Goal: Transaction & Acquisition: Purchase product/service

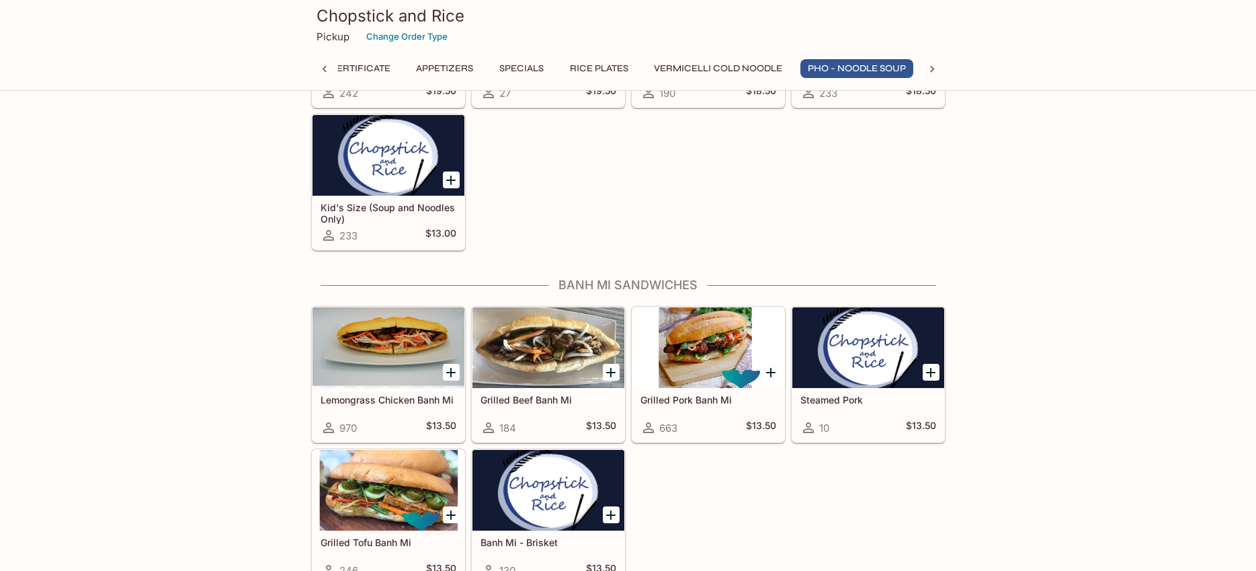
scroll to position [2131, 0]
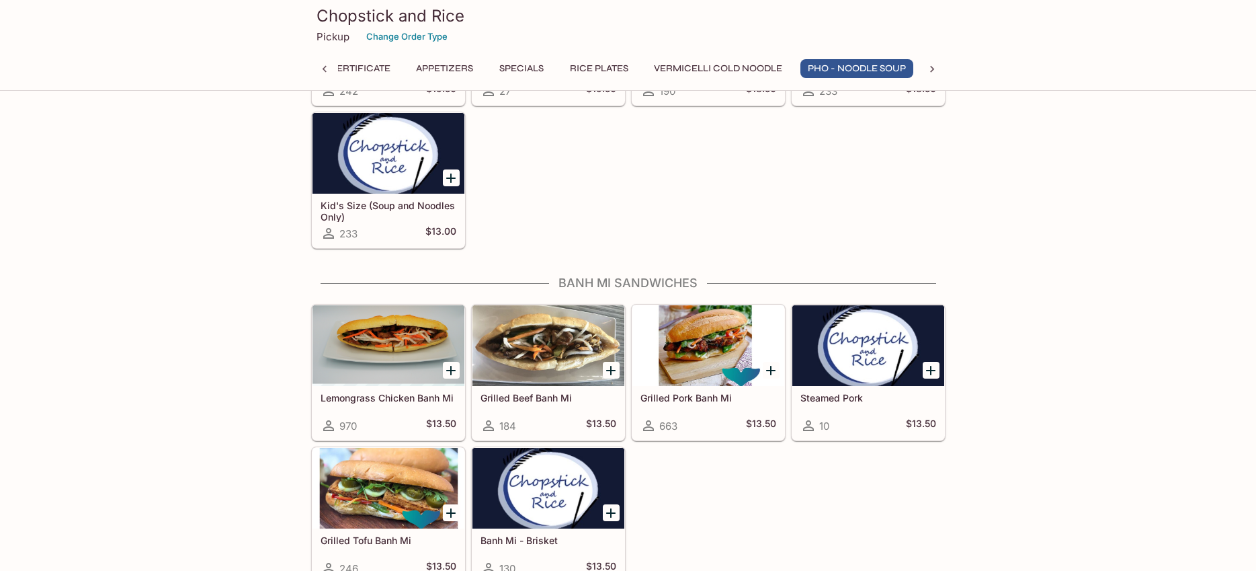
click at [687, 397] on h5 "Grilled Pork Banh Mi" at bounding box center [709, 397] width 136 height 11
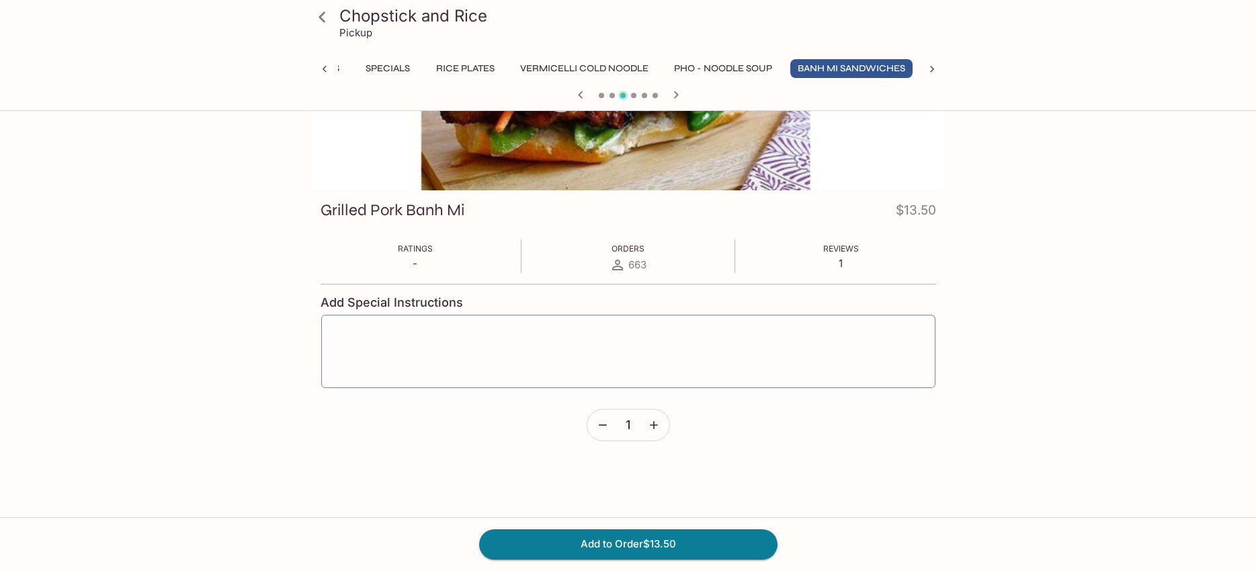
scroll to position [116, 0]
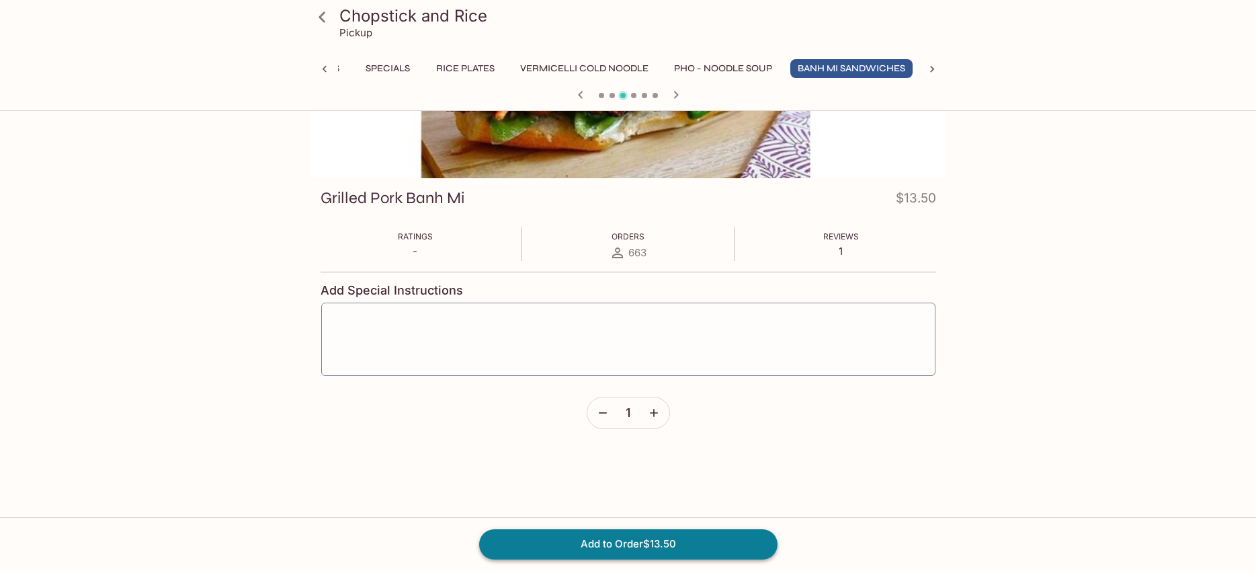
click at [637, 540] on button "Add to Order $13.50" at bounding box center [628, 544] width 298 height 30
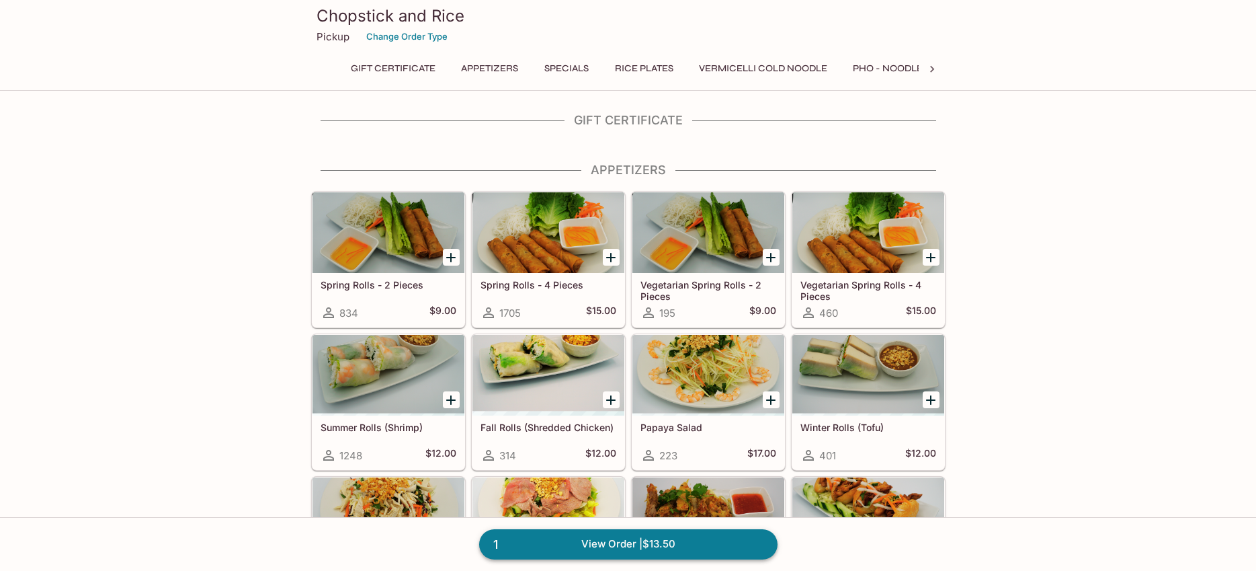
click at [648, 547] on link "1 View Order | $13.50" at bounding box center [628, 544] width 298 height 30
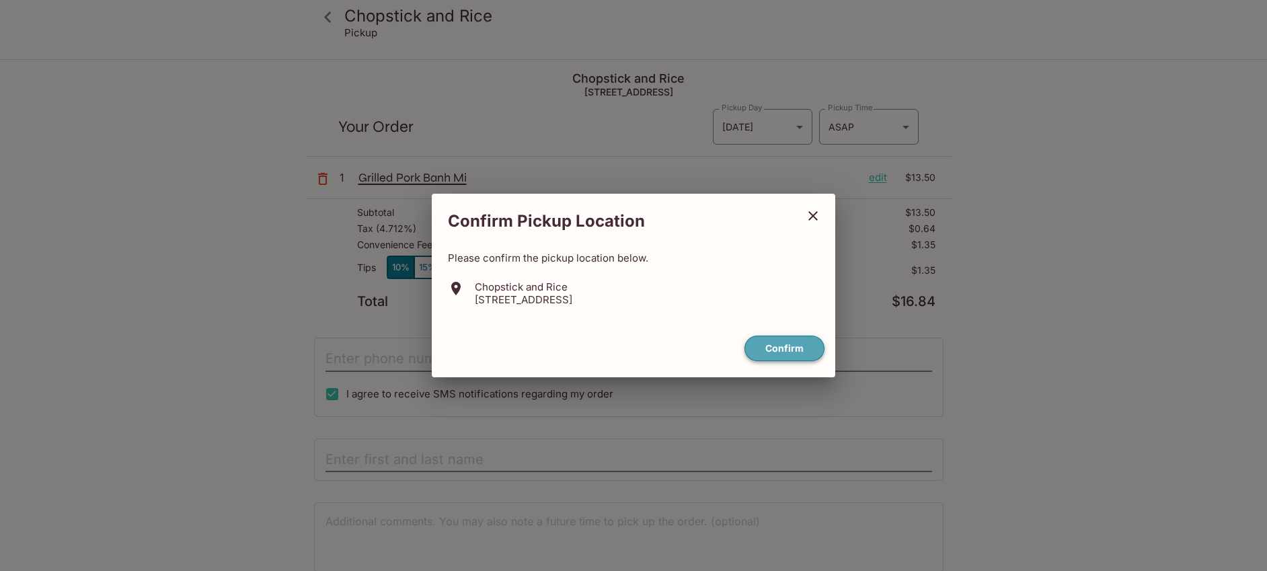
click at [785, 348] on button "Confirm" at bounding box center [784, 348] width 80 height 26
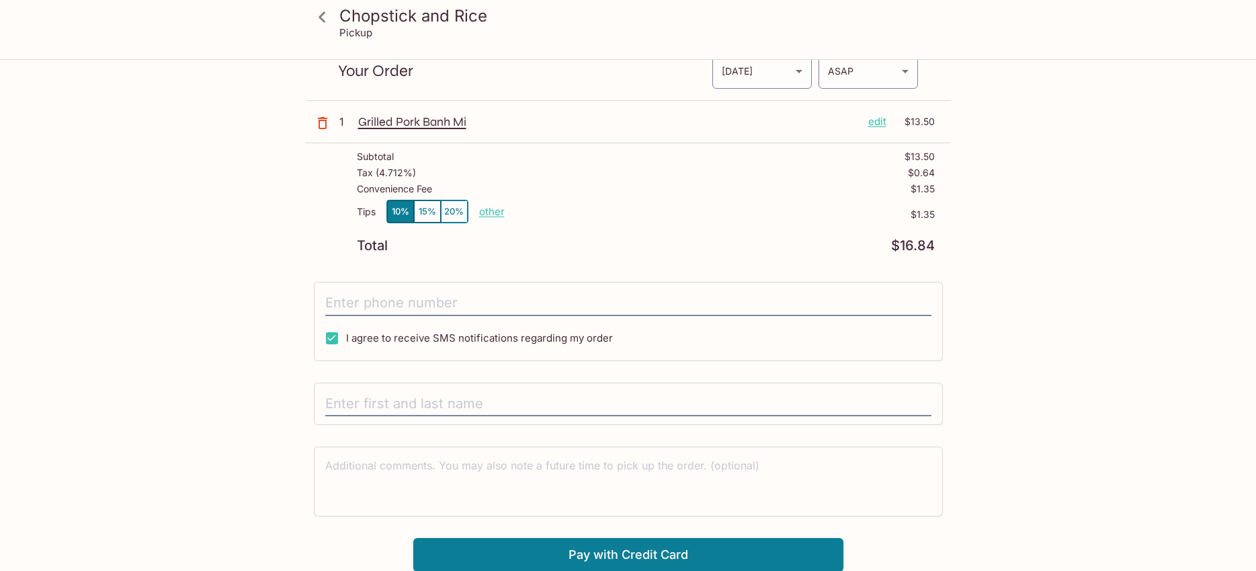
scroll to position [61, 0]
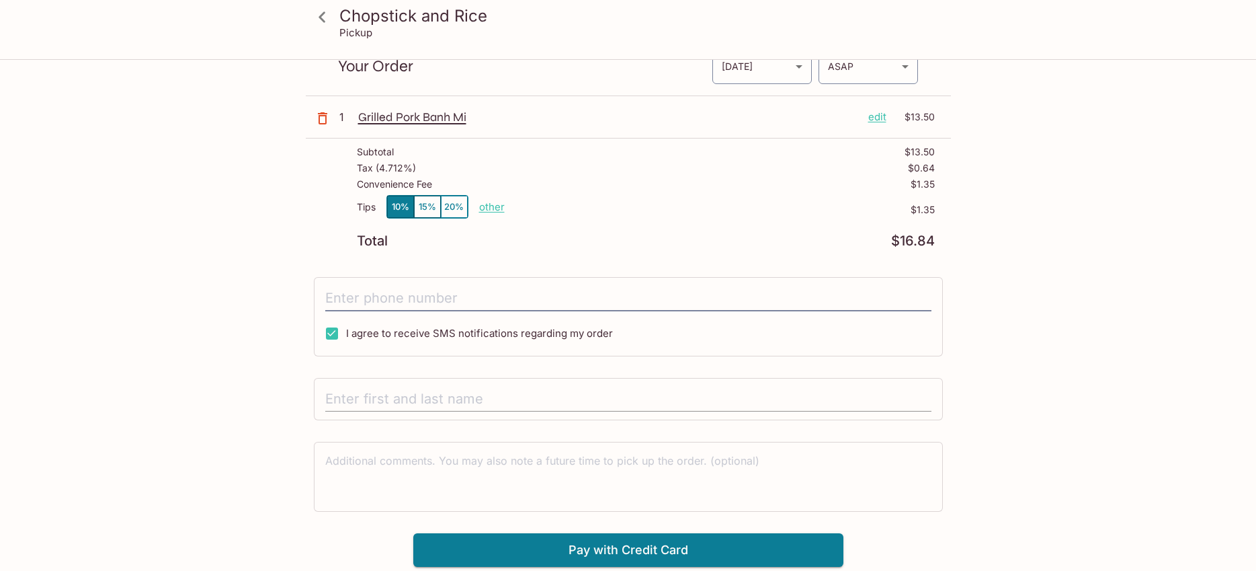
click at [487, 393] on input "text" at bounding box center [628, 400] width 606 height 26
type input "[PERSON_NAME]"
click at [612, 553] on button "Pay with Credit Card" at bounding box center [628, 550] width 430 height 34
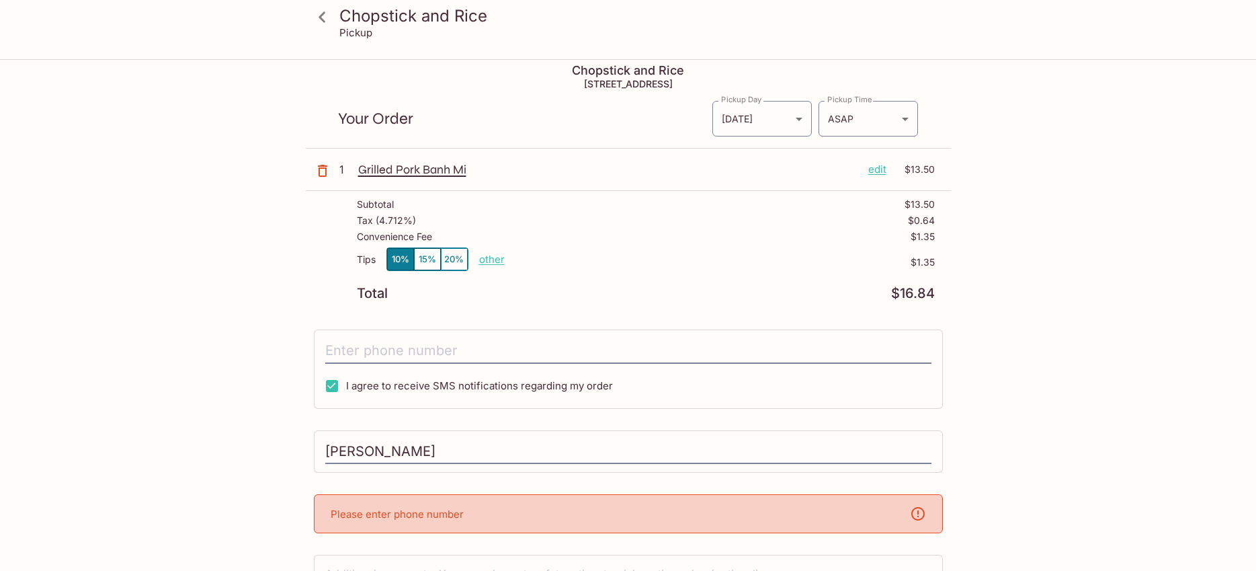
scroll to position [117, 0]
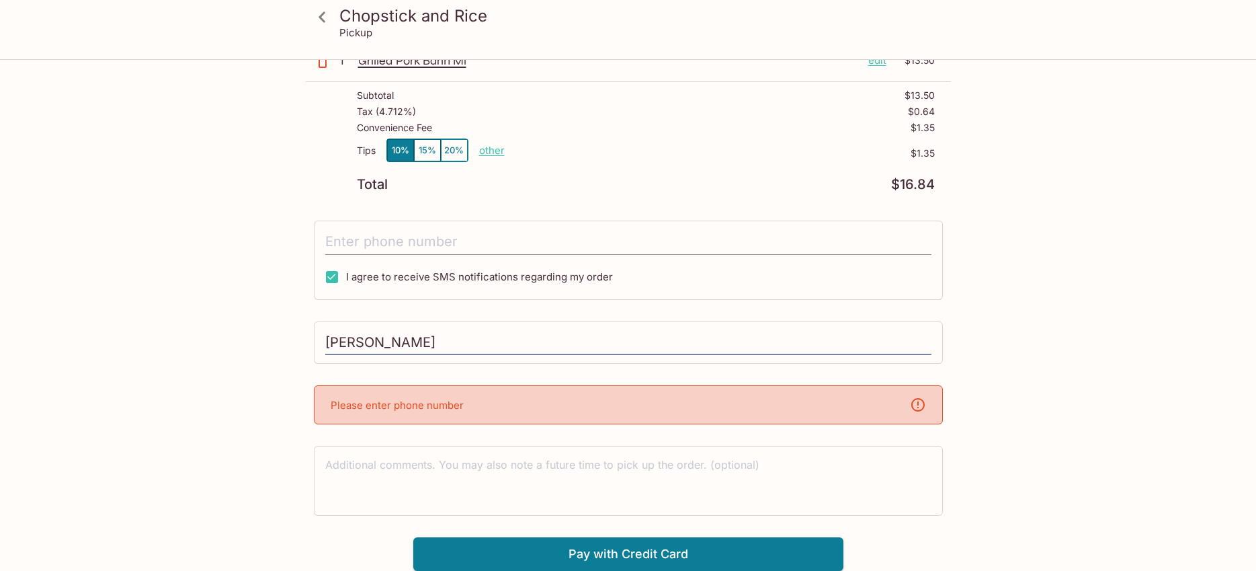
click at [351, 245] on input "tel" at bounding box center [628, 242] width 606 height 26
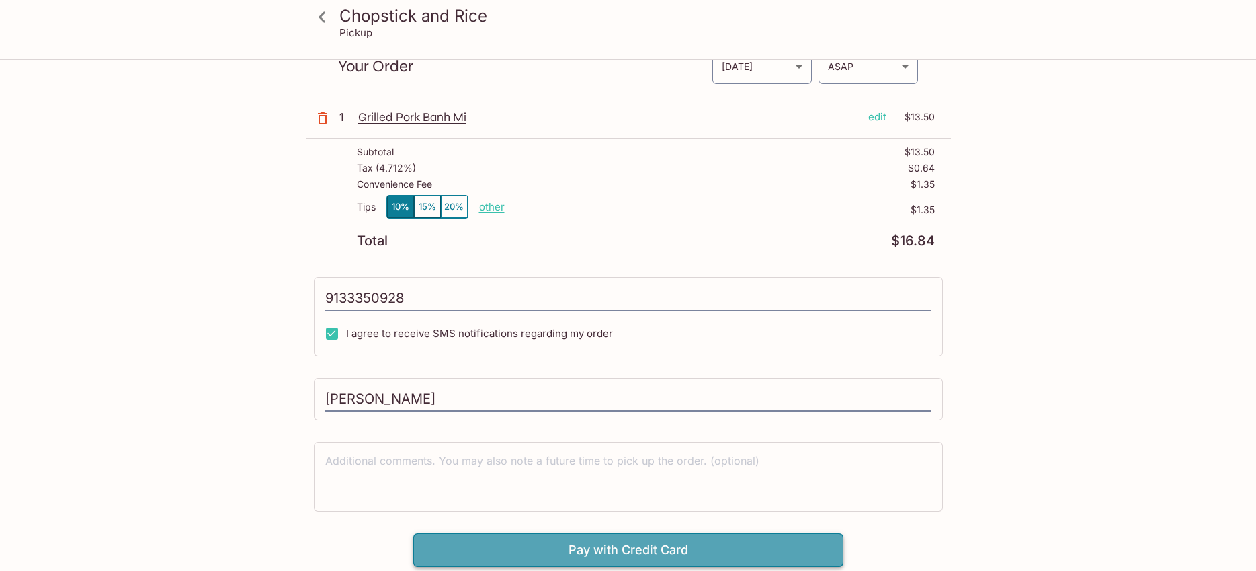
click at [572, 545] on button "Pay with Credit Card" at bounding box center [628, 550] width 430 height 34
type input "[PHONE_NUMBER]"
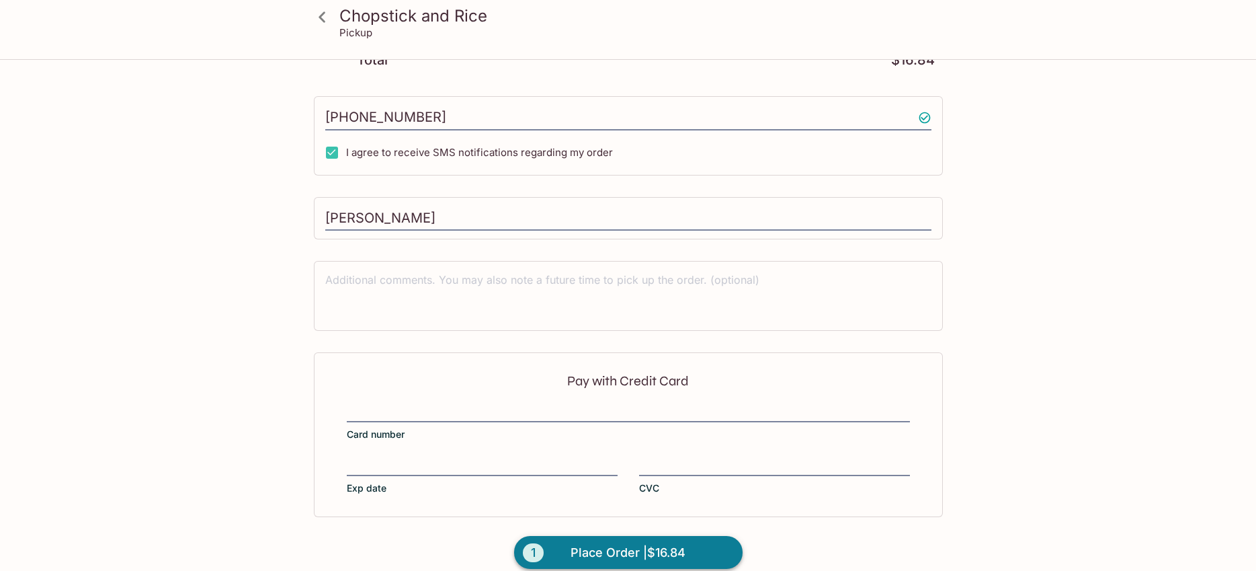
scroll to position [258, 0]
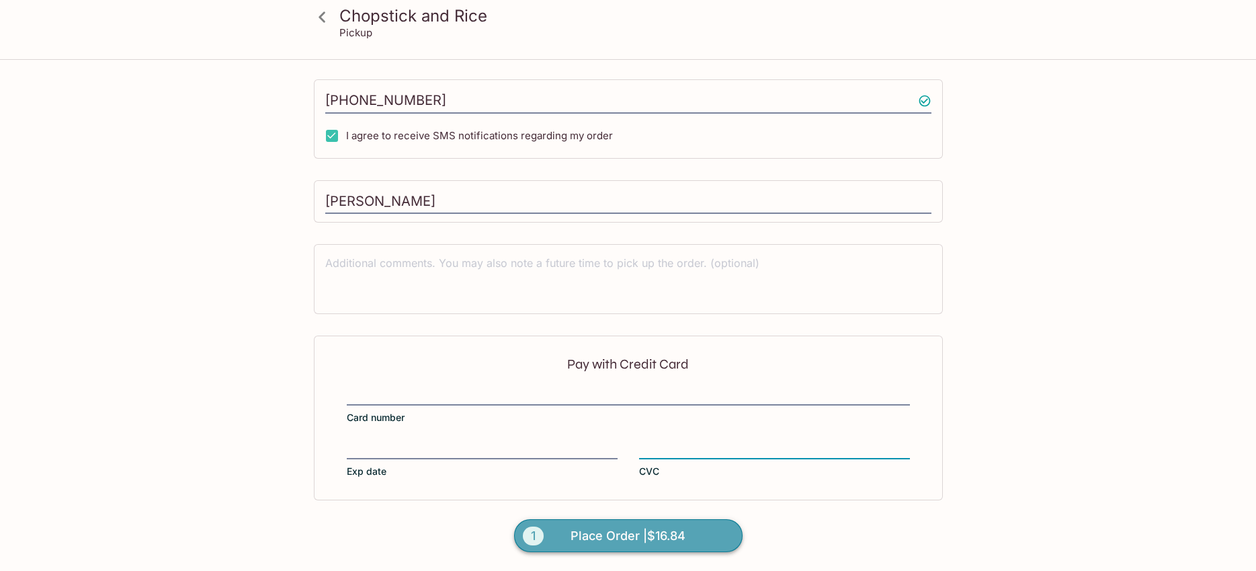
click at [621, 538] on span "Place Order | $16.84" at bounding box center [628, 536] width 115 height 22
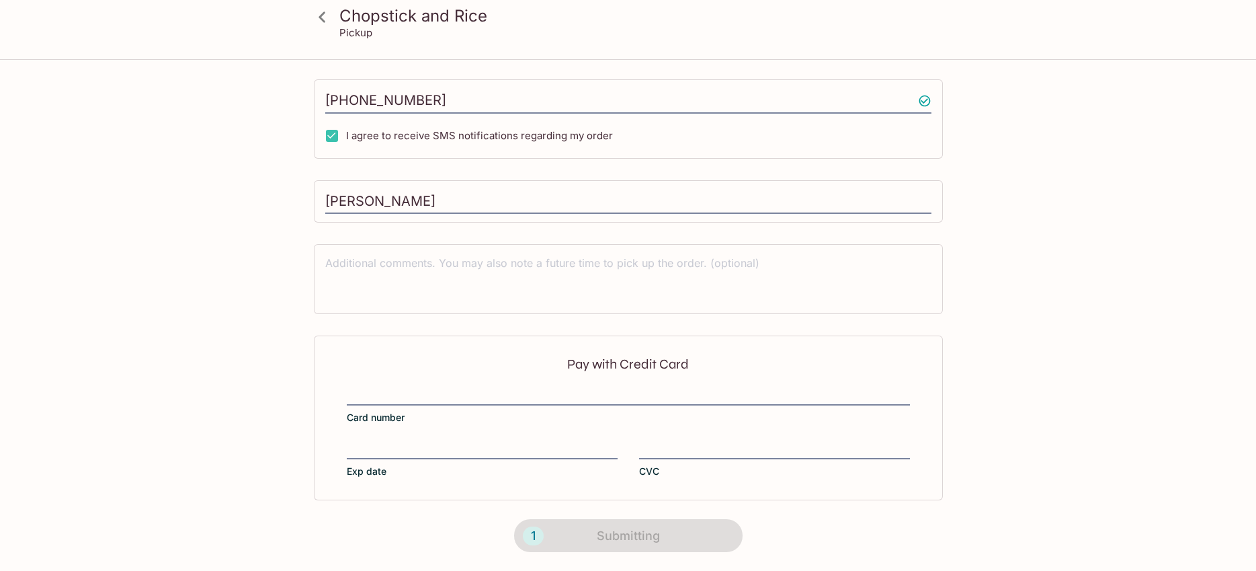
scroll to position [210, 0]
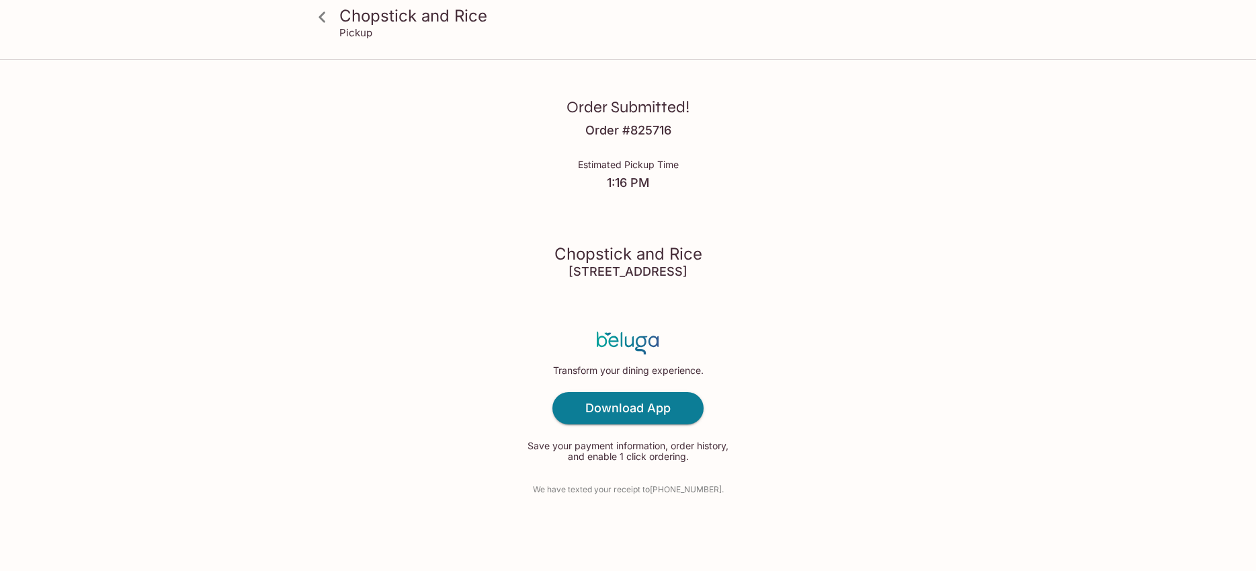
click at [323, 17] on icon at bounding box center [323, 17] width 24 height 24
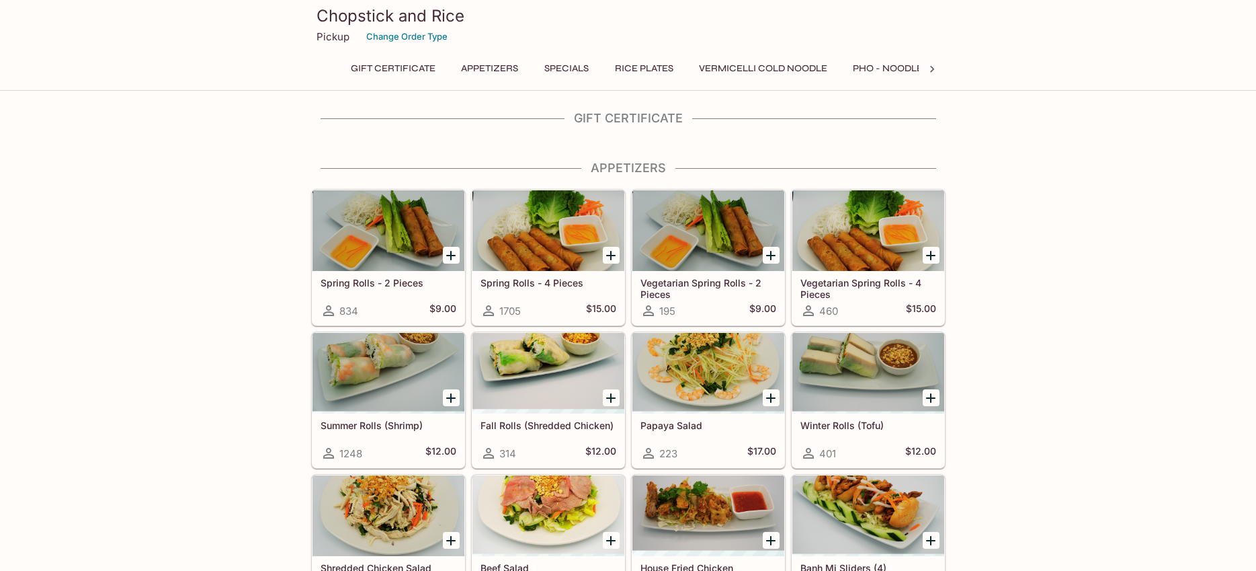
click at [163, 69] on div "Chopstick and Rice Pickup Change Order Type Gift Certificate Appetizers Special…" at bounding box center [628, 45] width 1256 height 91
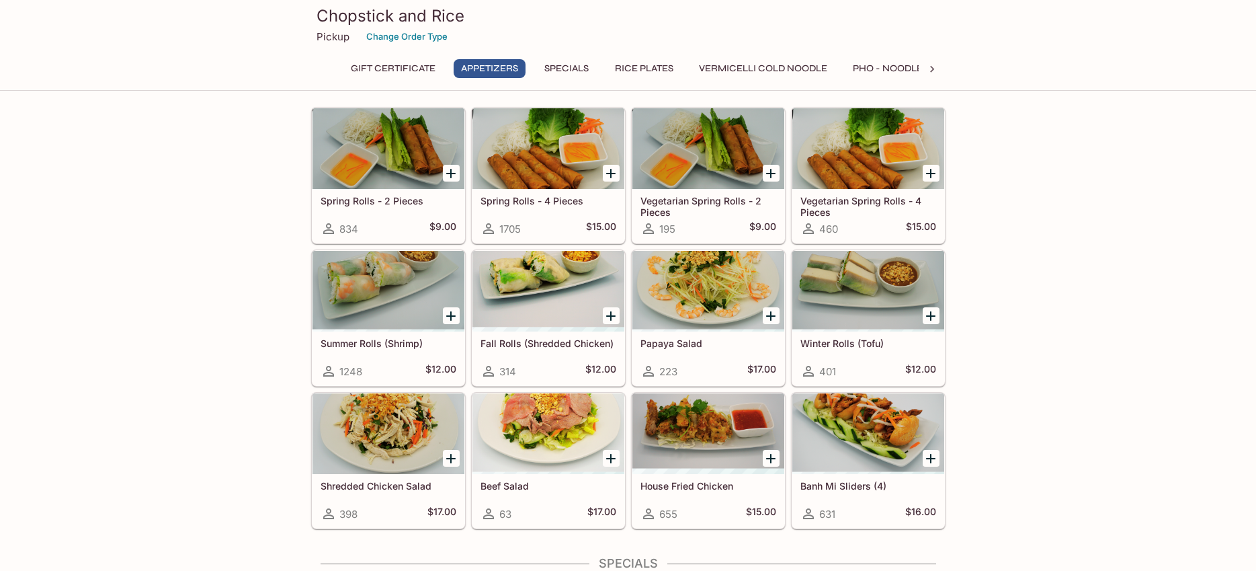
scroll to position [90, 0]
